Goal: Transaction & Acquisition: Purchase product/service

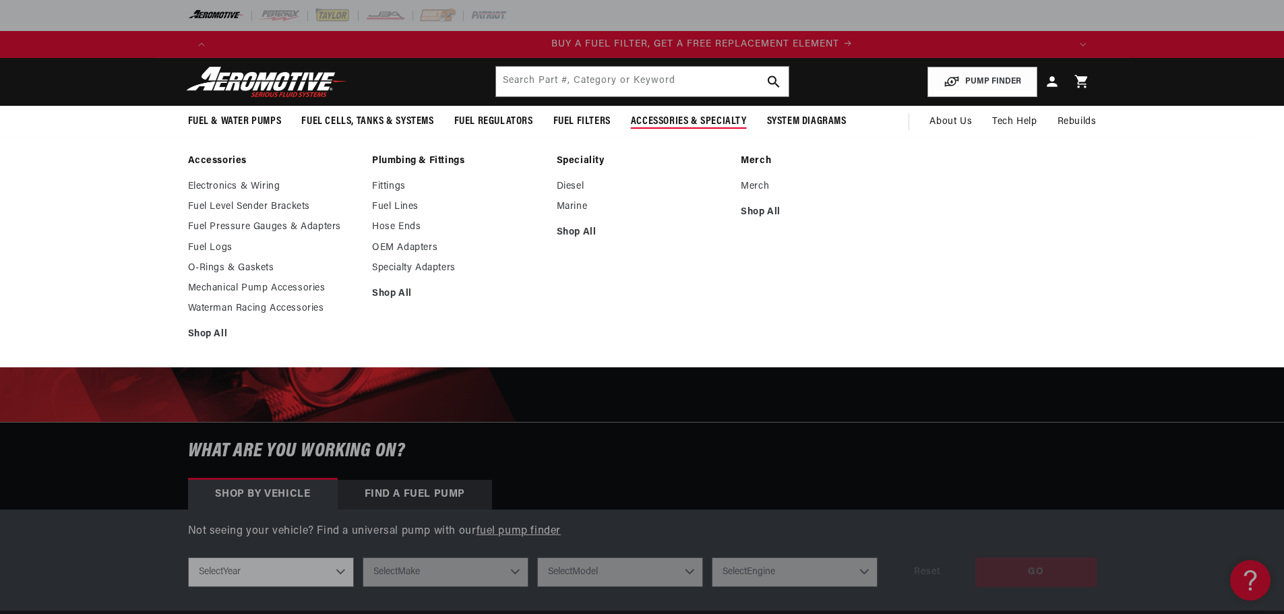
scroll to position [0, 855]
click at [399, 292] on link "Shop All" at bounding box center [457, 294] width 171 height 12
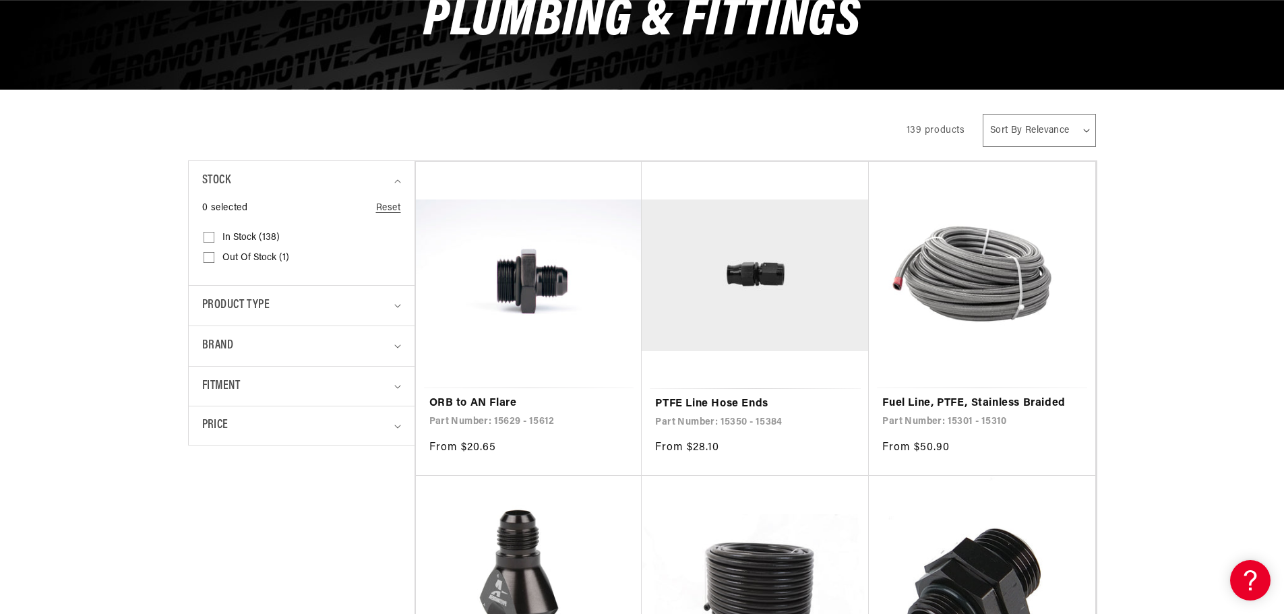
scroll to position [270, 0]
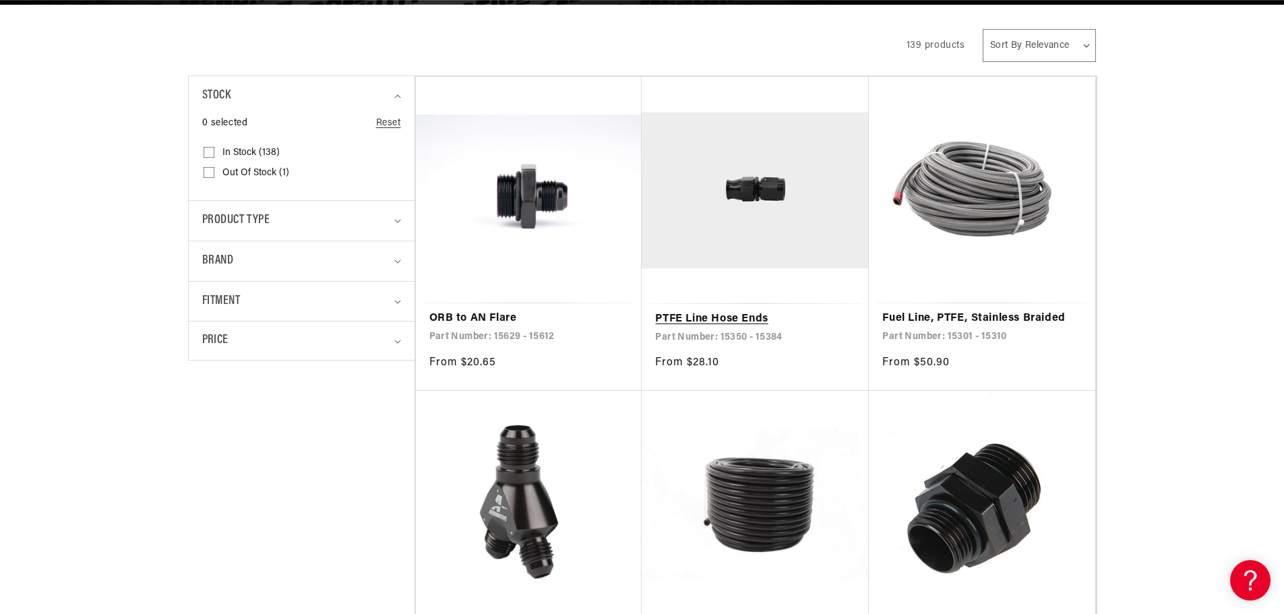
click at [798, 311] on link "PTFE Line Hose Ends" at bounding box center [755, 320] width 200 height 18
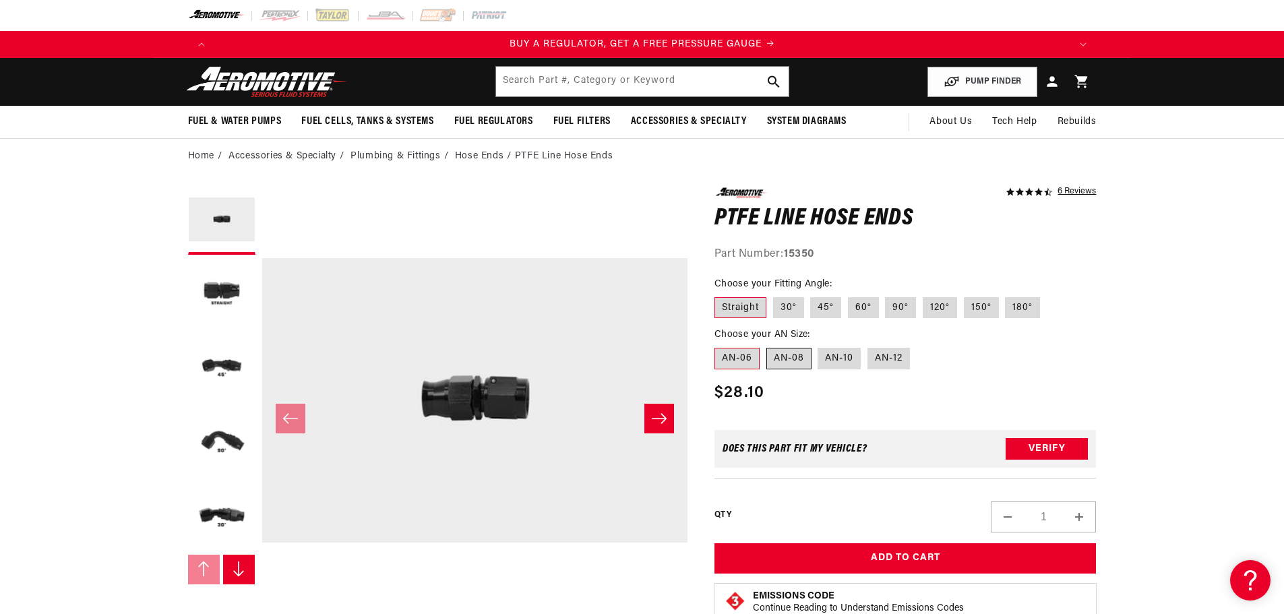
click at [780, 357] on label "AN-08" at bounding box center [788, 359] width 45 height 22
click at [767, 346] on input "AN-08" at bounding box center [766, 345] width 1 height 1
radio input "true"
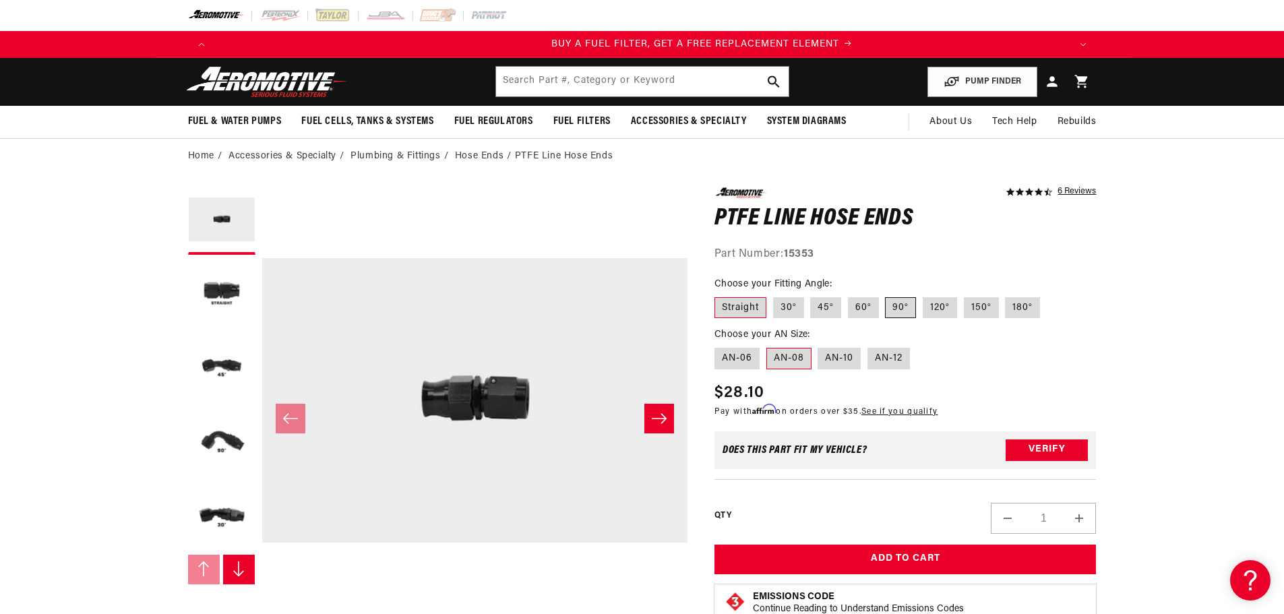
scroll to position [0, 855]
click at [892, 311] on label "90°" at bounding box center [900, 308] width 31 height 22
click at [886, 295] on input "90°" at bounding box center [886, 294] width 1 height 1
radio input "true"
click at [223, 433] on button "Load image 4 in gallery view" at bounding box center [221, 443] width 67 height 67
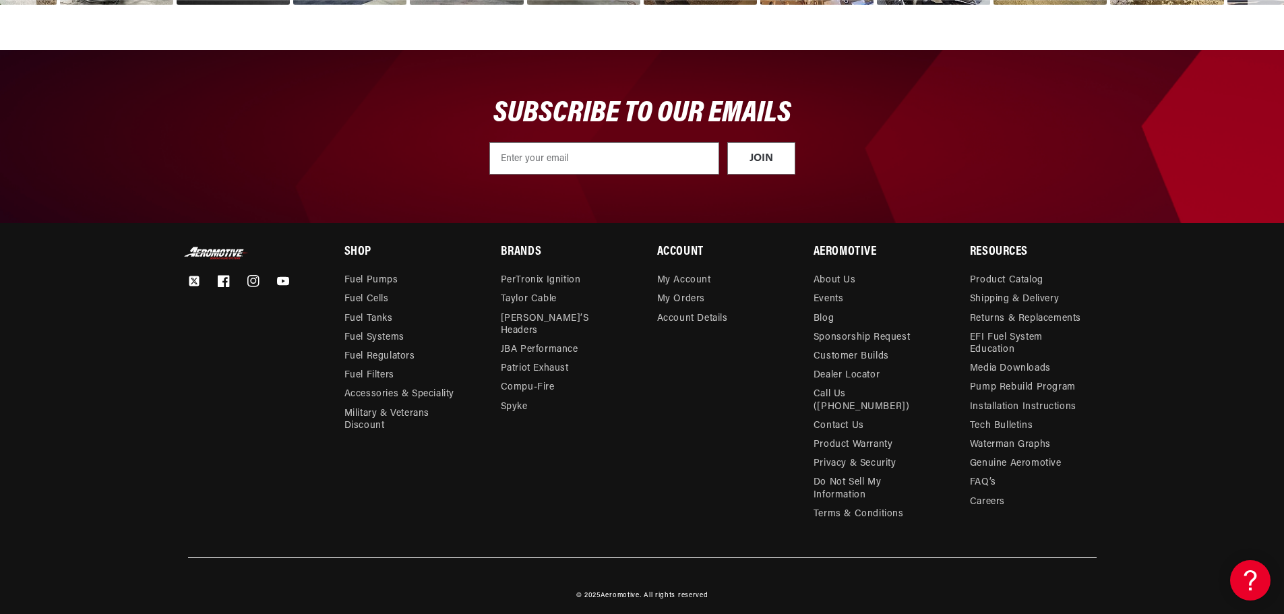
scroll to position [0, 2564]
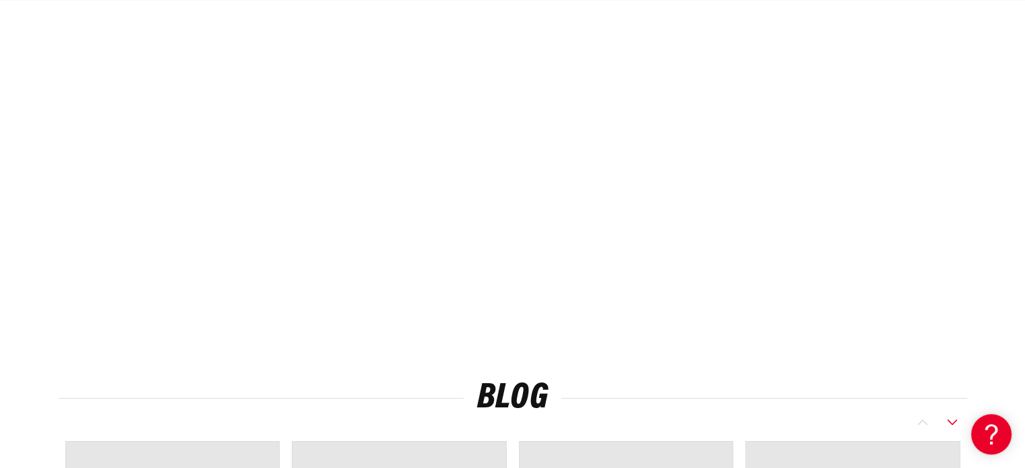
scroll to position [0, 1709]
